Goal: Transaction & Acquisition: Purchase product/service

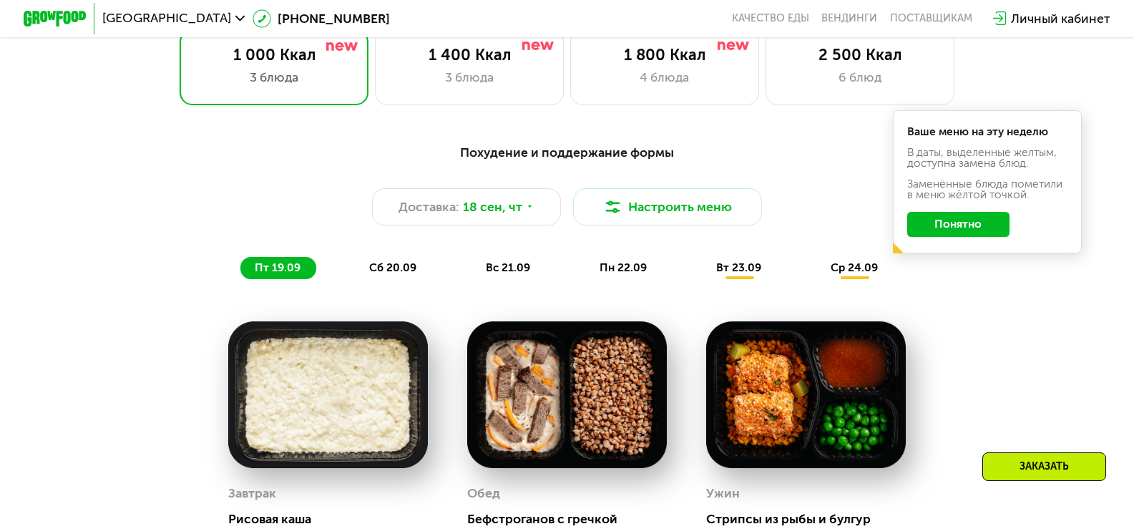
scroll to position [1002, 0]
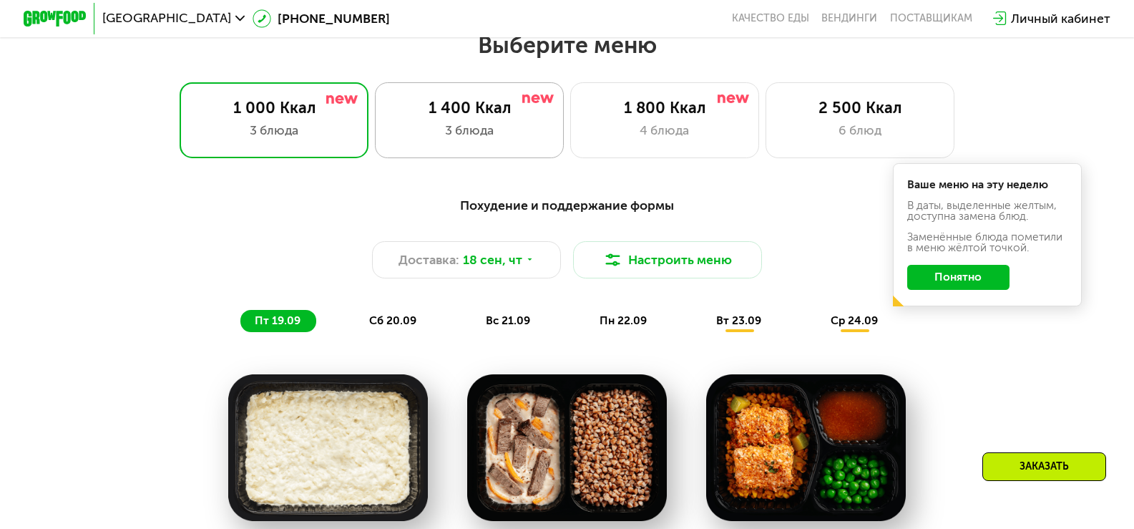
click at [457, 117] on div "1 400 Ккал" at bounding box center [470, 108] width 156 height 19
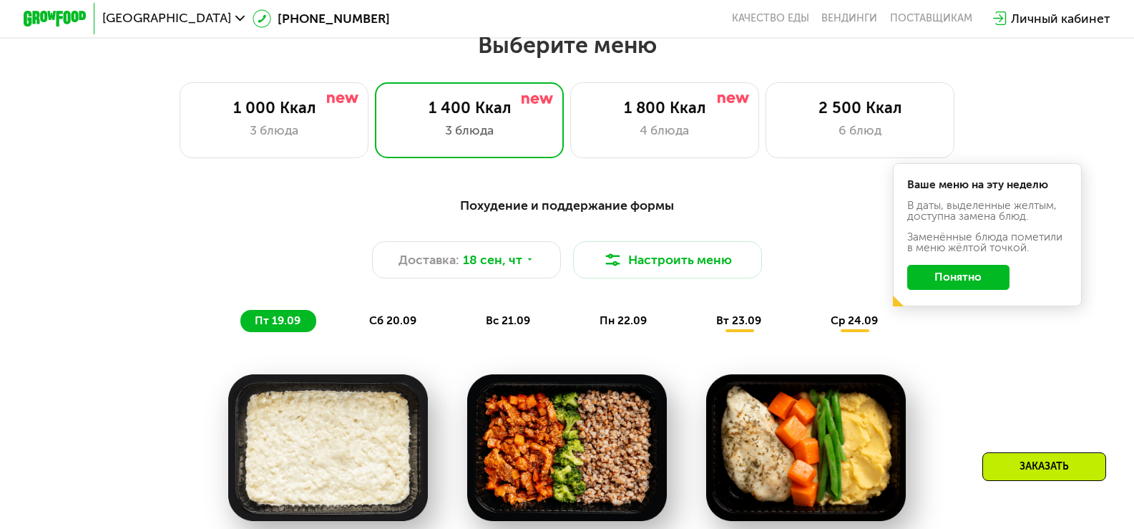
click at [993, 286] on button "Понятно" at bounding box center [959, 277] width 102 height 25
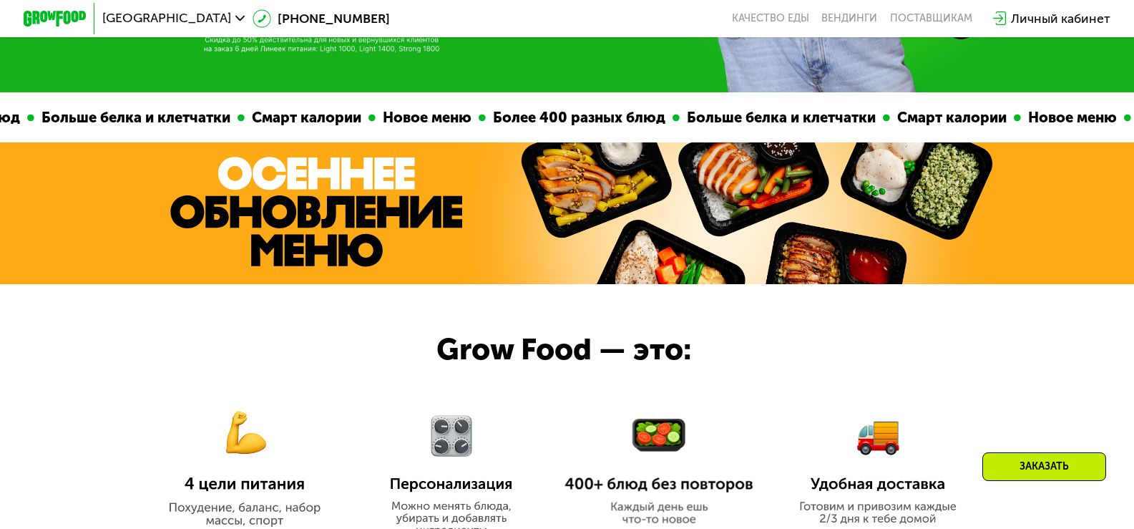
scroll to position [215, 0]
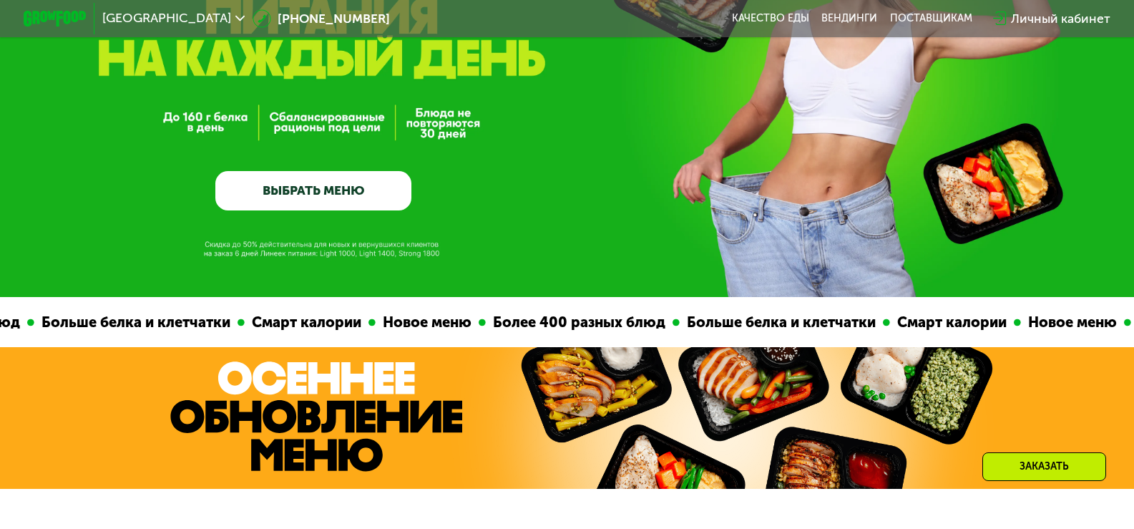
click at [359, 209] on link "ВЫБРАТЬ МЕНЮ" at bounding box center [313, 190] width 196 height 39
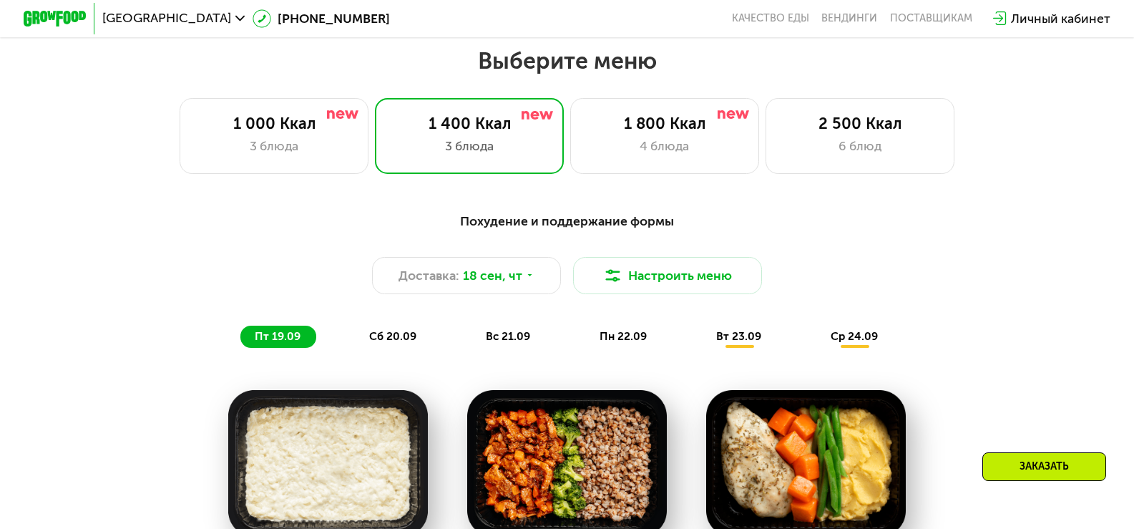
scroll to position [1001, 0]
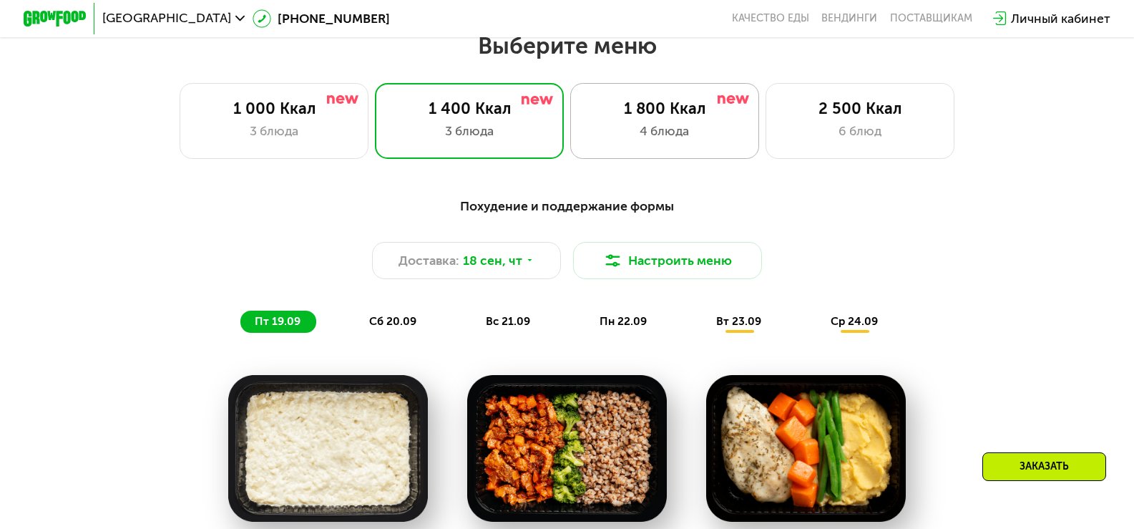
click at [629, 118] on div "1 800 Ккал" at bounding box center [665, 108] width 156 height 19
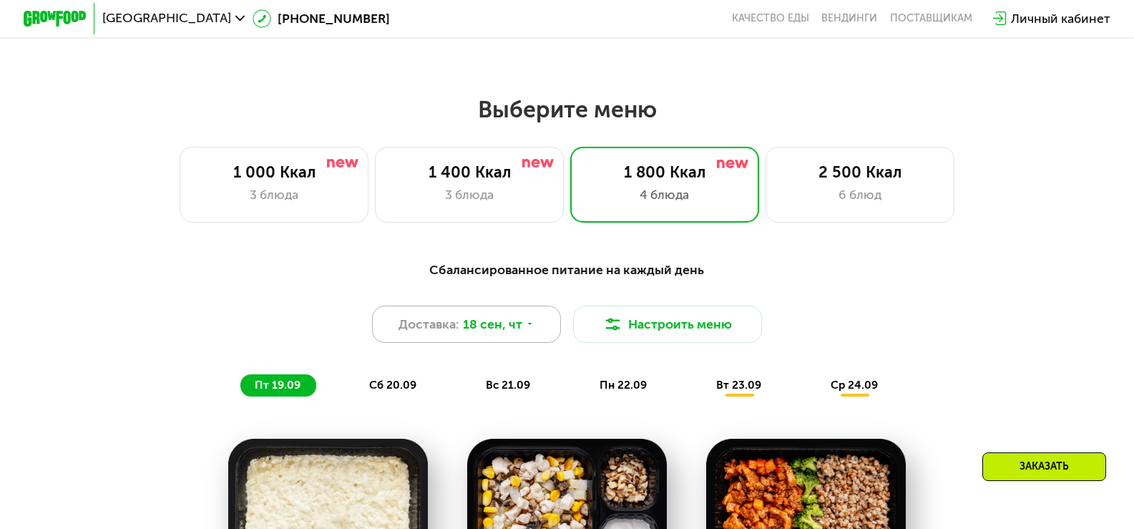
scroll to position [930, 0]
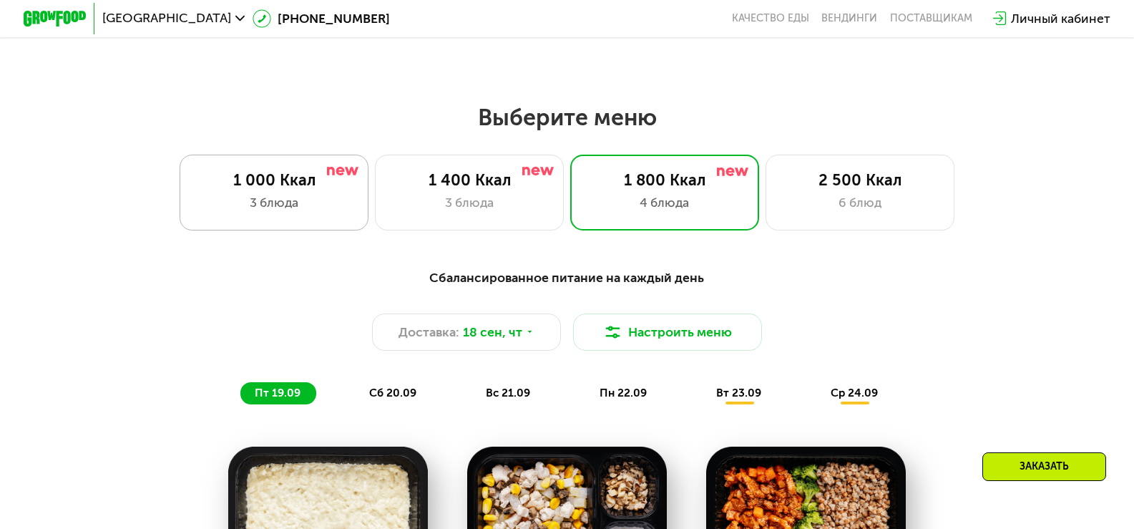
click at [283, 212] on div "3 блюда" at bounding box center [274, 202] width 156 height 19
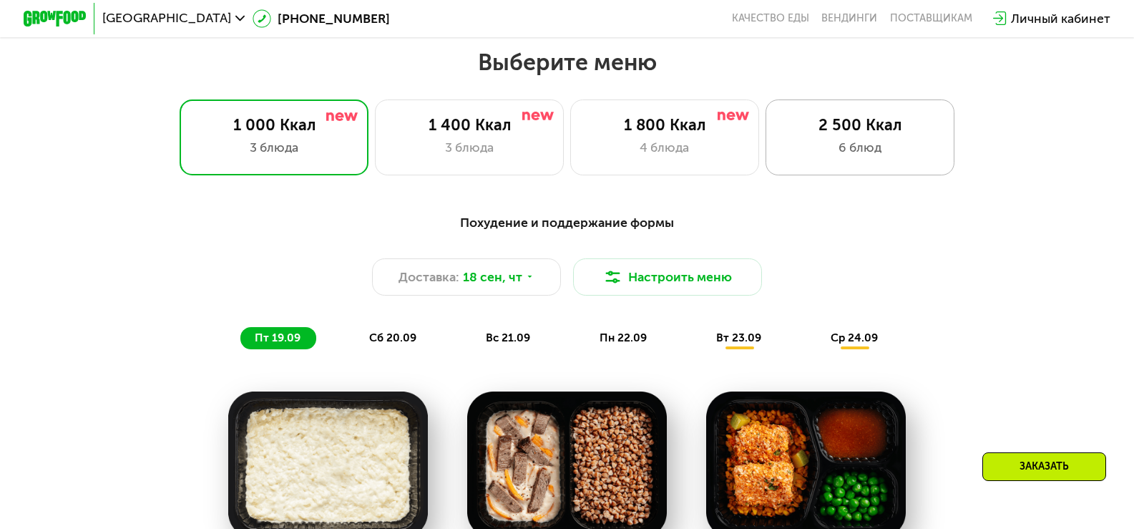
scroll to position [1002, 0]
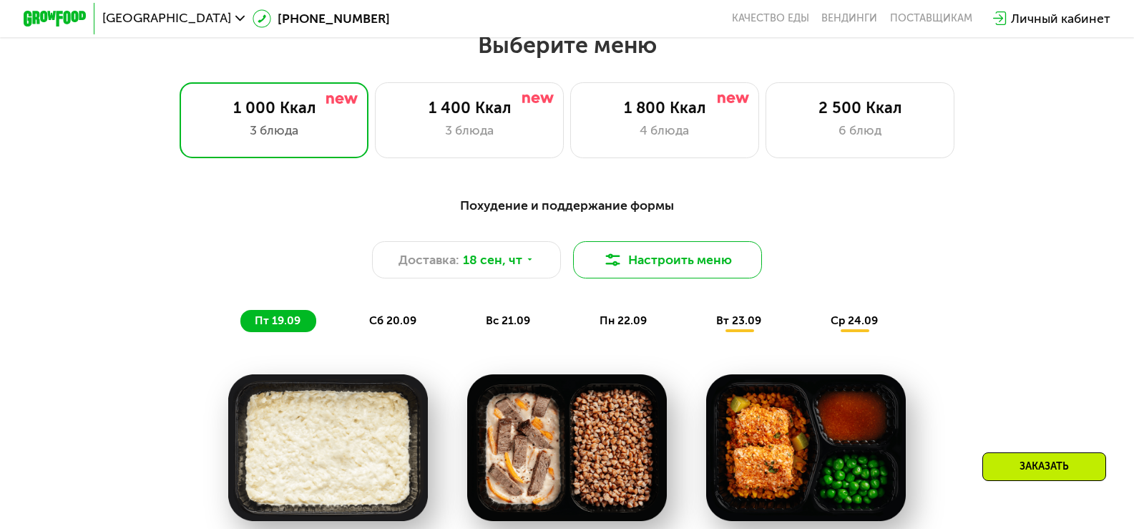
click at [689, 271] on button "Настроить меню" at bounding box center [667, 260] width 189 height 38
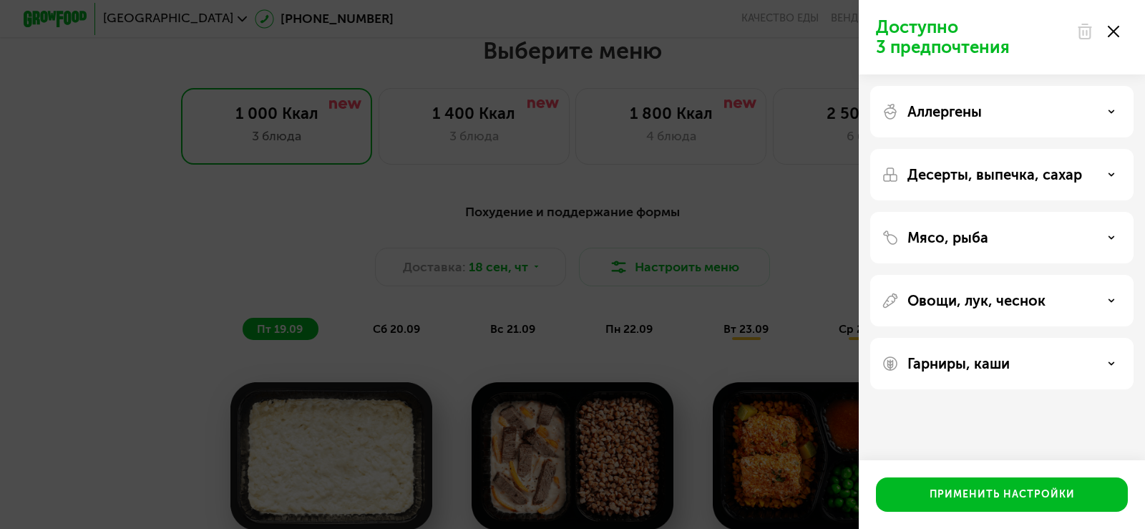
click at [1101, 356] on div "Гарниры, каши" at bounding box center [1002, 363] width 240 height 17
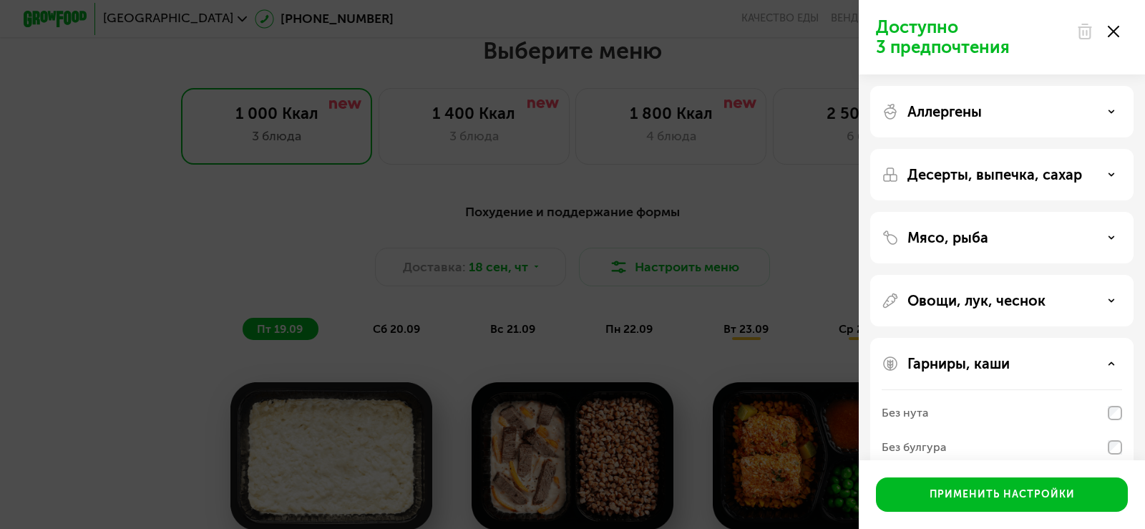
click at [774, 168] on div "Доступно 3 предпочтения Аллергены Десерты, выпечка, сахар Мясо, рыба Овощи, лук…" at bounding box center [572, 264] width 1145 height 529
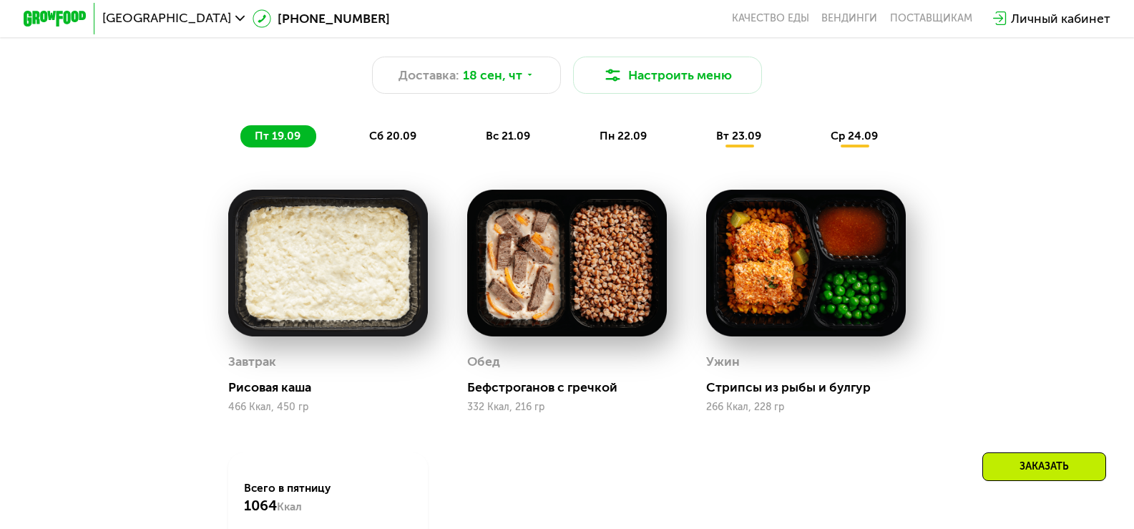
scroll to position [1217, 0]
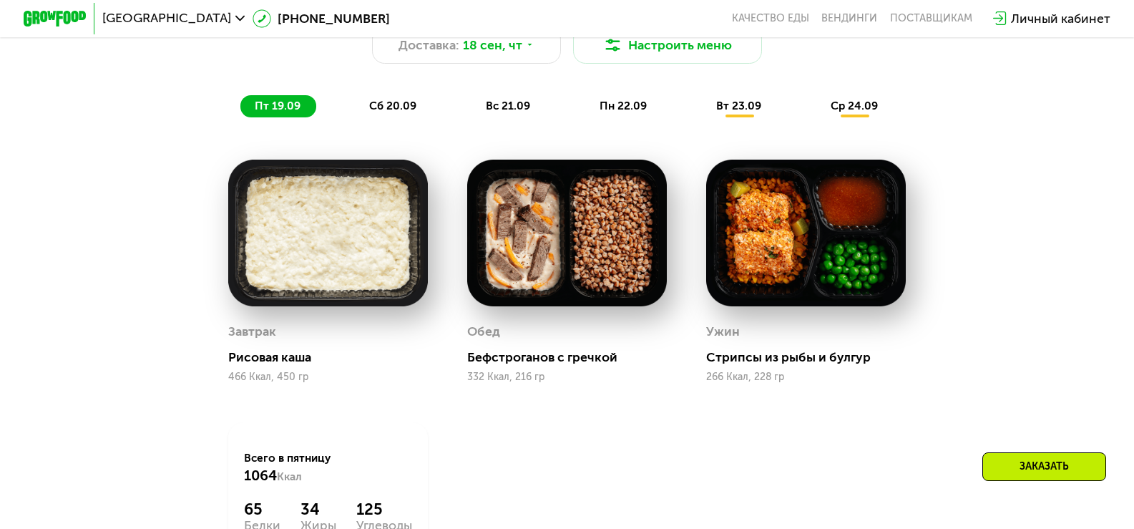
click at [366, 114] on div "сб 20.09" at bounding box center [394, 106] width 77 height 22
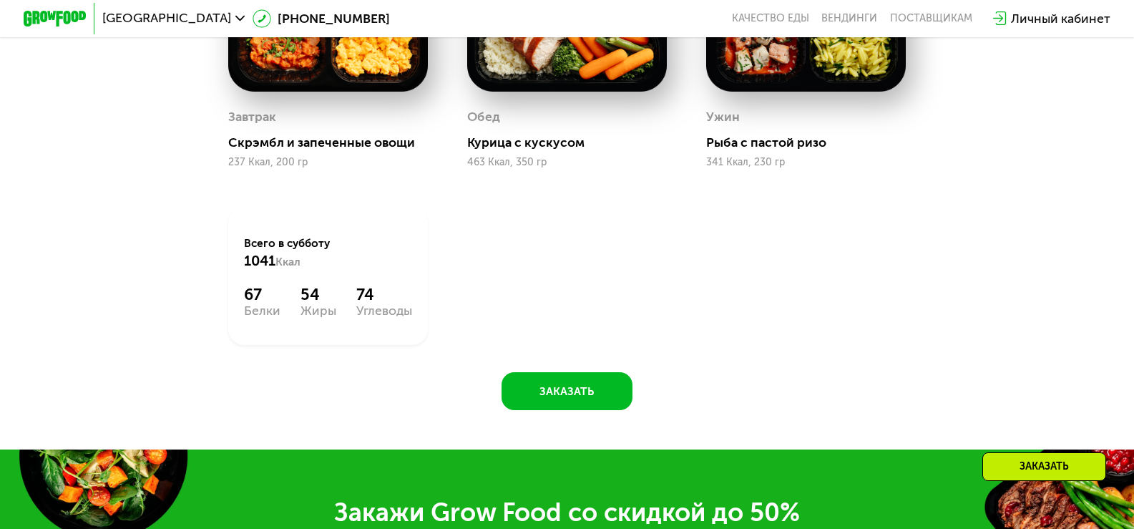
scroll to position [1145, 0]
